Goal: Complete application form

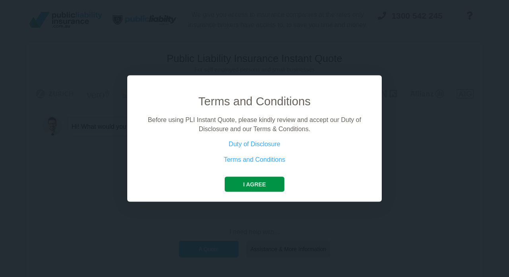
click at [252, 186] on button "I agree" at bounding box center [254, 184] width 59 height 15
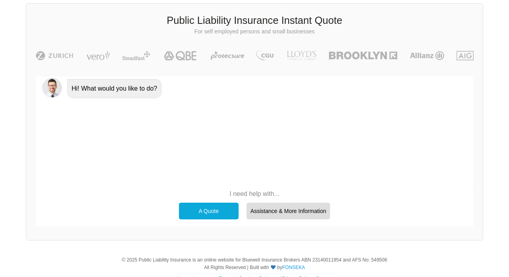
scroll to position [40, 0]
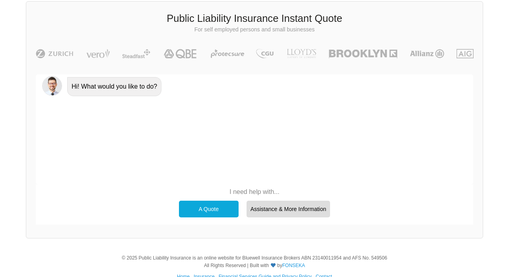
click at [230, 207] on div "A Quote" at bounding box center [209, 209] width 60 height 17
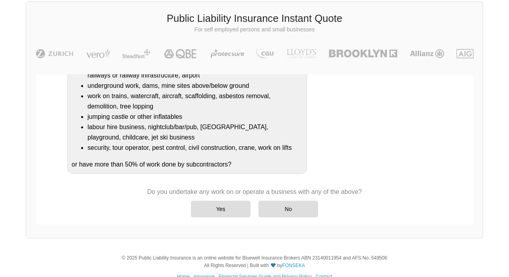
scroll to position [164, 0]
click at [292, 205] on div "No" at bounding box center [289, 209] width 60 height 17
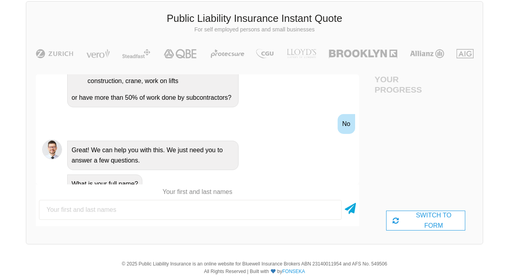
scroll to position [258, 0]
click at [279, 210] on input "text" at bounding box center [190, 210] width 303 height 20
type input "[PERSON_NAME]"
click at [321, 207] on div "[PERSON_NAME]" at bounding box center [198, 210] width 324 height 26
click at [320, 207] on div "[PERSON_NAME]" at bounding box center [198, 210] width 324 height 26
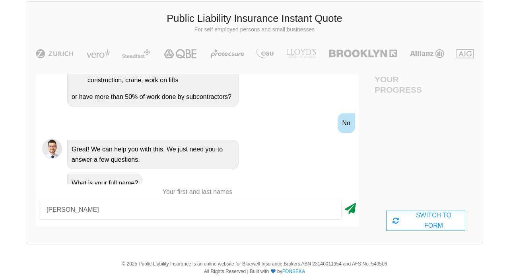
click at [345, 207] on icon at bounding box center [350, 207] width 11 height 14
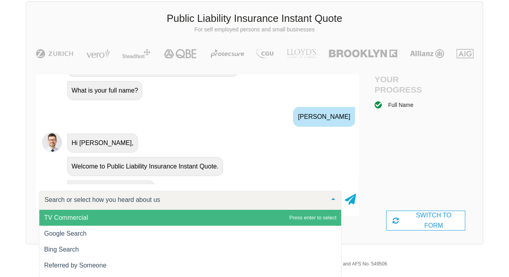
scroll to position [358, 0]
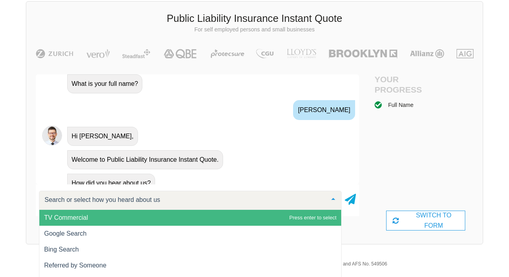
click at [273, 207] on div at bounding box center [190, 200] width 303 height 19
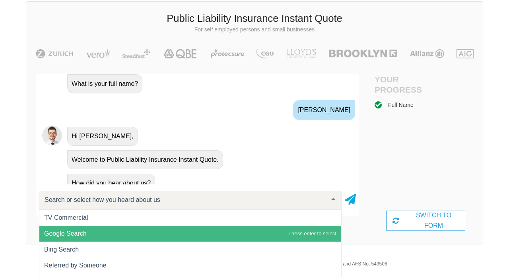
click at [261, 227] on span "Google Search" at bounding box center [190, 234] width 302 height 16
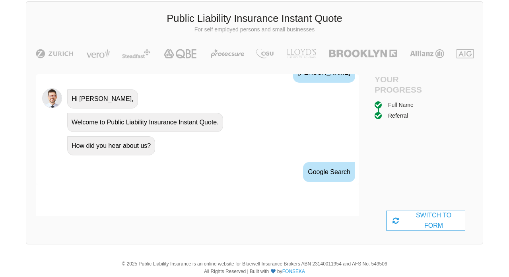
scroll to position [434, 0]
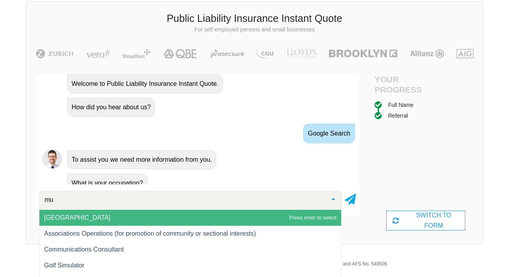
type input "mus"
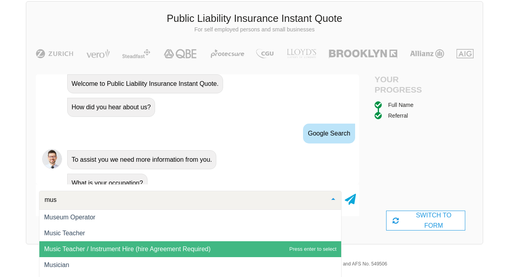
scroll to position [16, 0]
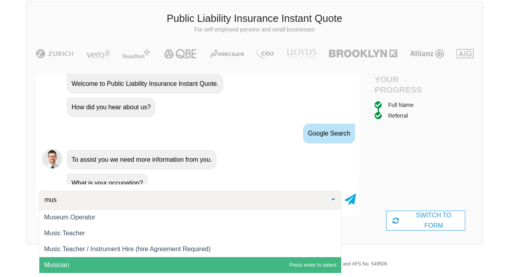
click at [156, 262] on span "Musician" at bounding box center [190, 265] width 302 height 16
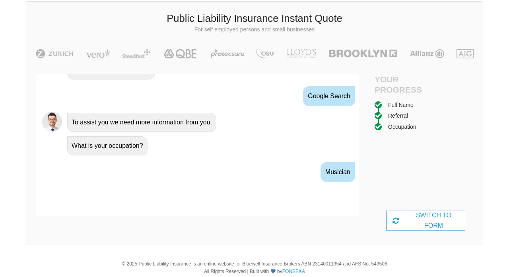
scroll to position [486, 0]
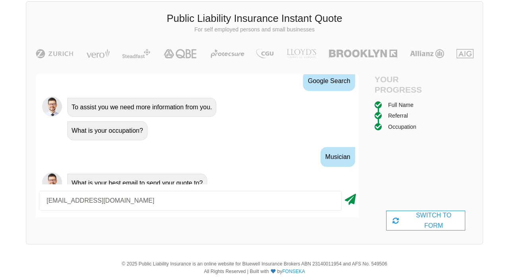
type input "[EMAIL_ADDRESS][DOMAIN_NAME]"
click at [351, 197] on icon at bounding box center [350, 198] width 11 height 14
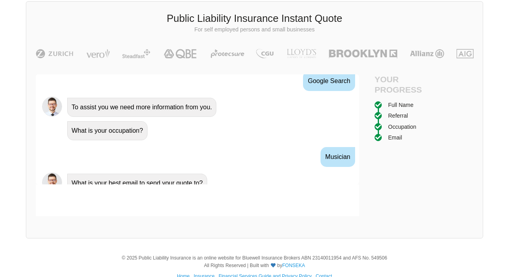
scroll to position [539, 0]
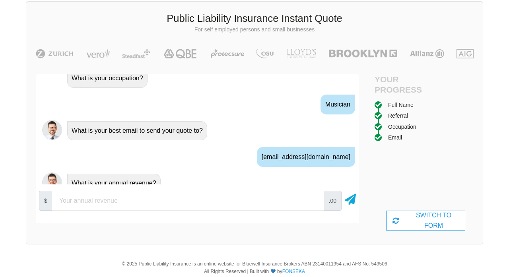
click at [275, 205] on input "number" at bounding box center [188, 201] width 272 height 20
type input "1"
type input "15000"
click at [359, 201] on div "$ 15000 .00" at bounding box center [198, 201] width 324 height 26
click at [352, 200] on icon at bounding box center [350, 198] width 11 height 14
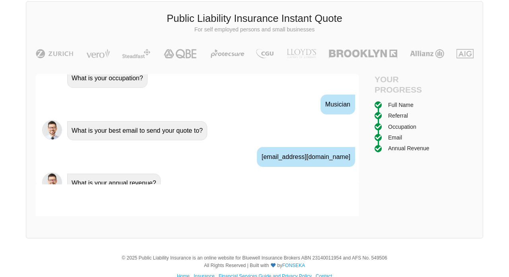
scroll to position [591, 0]
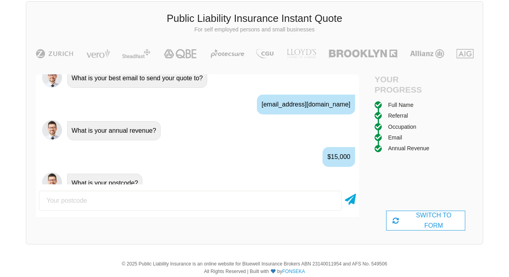
click at [313, 201] on input "number" at bounding box center [190, 201] width 303 height 20
type input "4212"
click at [348, 204] on icon at bounding box center [350, 198] width 11 height 14
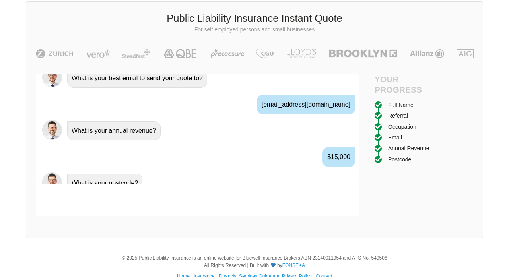
scroll to position [644, 0]
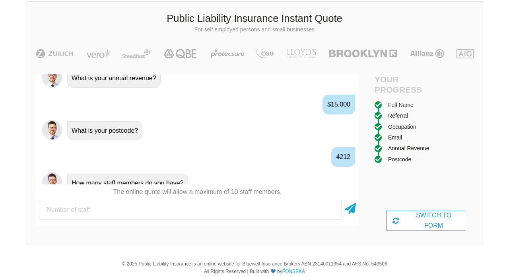
click at [276, 214] on input "number" at bounding box center [190, 210] width 303 height 20
type input "0"
click at [353, 210] on icon at bounding box center [350, 207] width 11 height 14
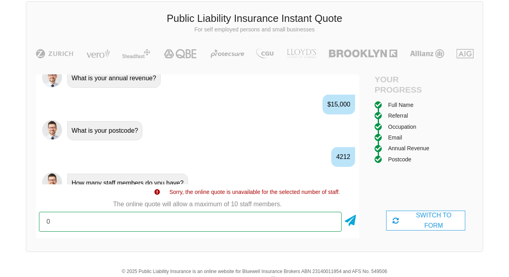
click at [295, 220] on input "0" at bounding box center [190, 222] width 303 height 20
type input "1"
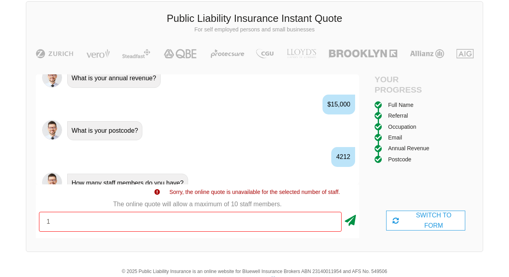
click at [351, 218] on icon at bounding box center [350, 219] width 11 height 14
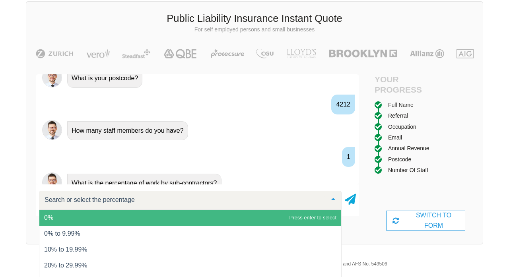
click at [244, 222] on span "0%" at bounding box center [190, 218] width 302 height 16
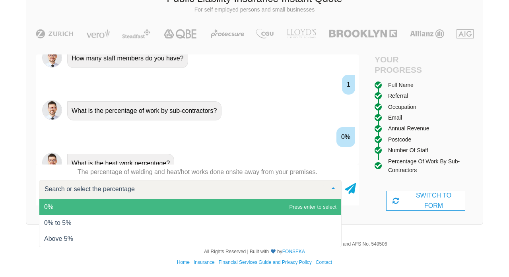
scroll to position [60, 0]
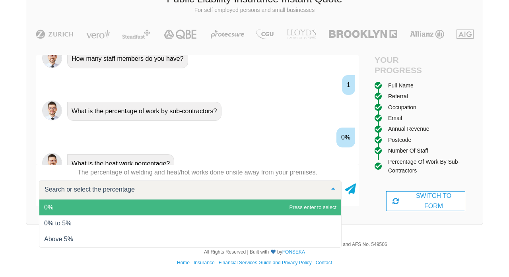
click at [267, 213] on span "0%" at bounding box center [190, 208] width 302 height 16
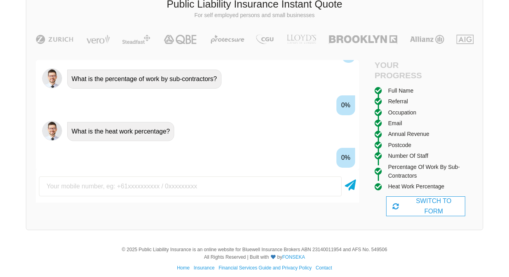
scroll to position [801, 0]
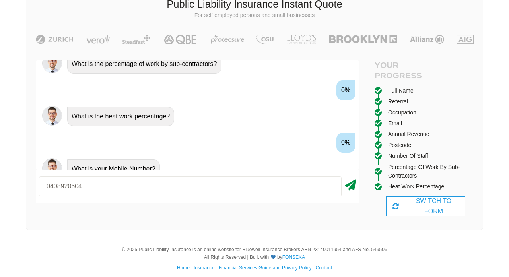
type input "0408920604"
click at [350, 186] on icon at bounding box center [350, 184] width 11 height 14
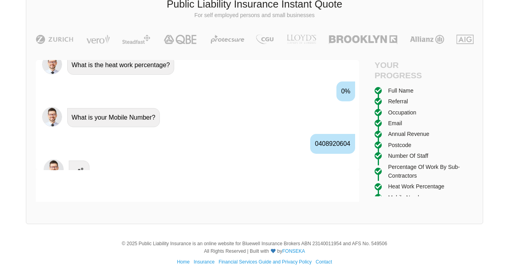
scroll to position [854, 0]
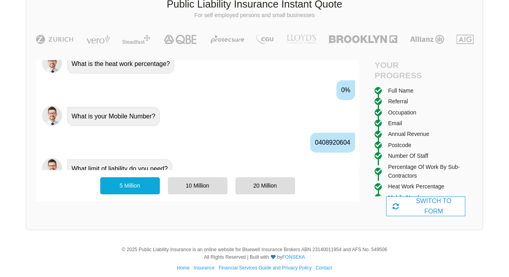
click at [150, 190] on div "5 Million" at bounding box center [130, 185] width 60 height 17
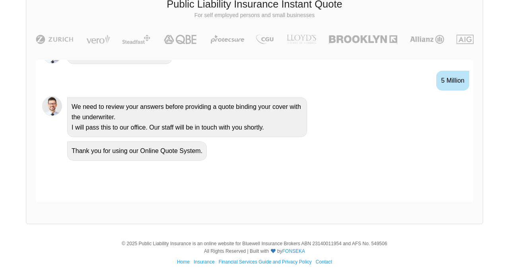
scroll to position [899, 0]
